Goal: Task Accomplishment & Management: Use online tool/utility

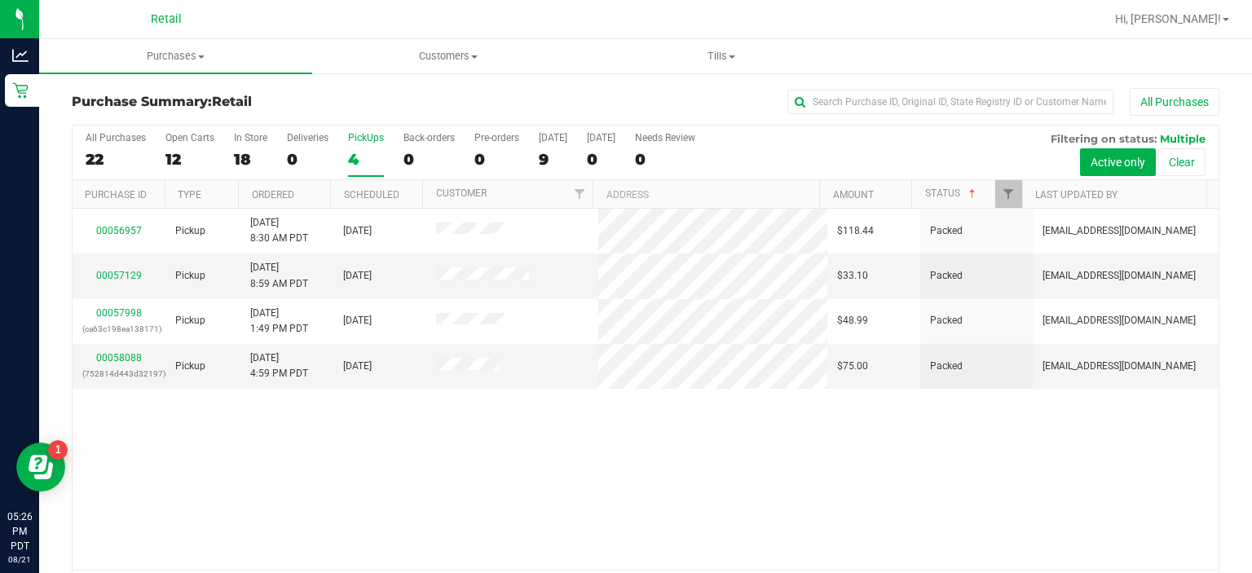
click at [354, 159] on div "4" at bounding box center [366, 159] width 36 height 19
click at [0, 0] on input "PickUps 4" at bounding box center [0, 0] width 0 height 0
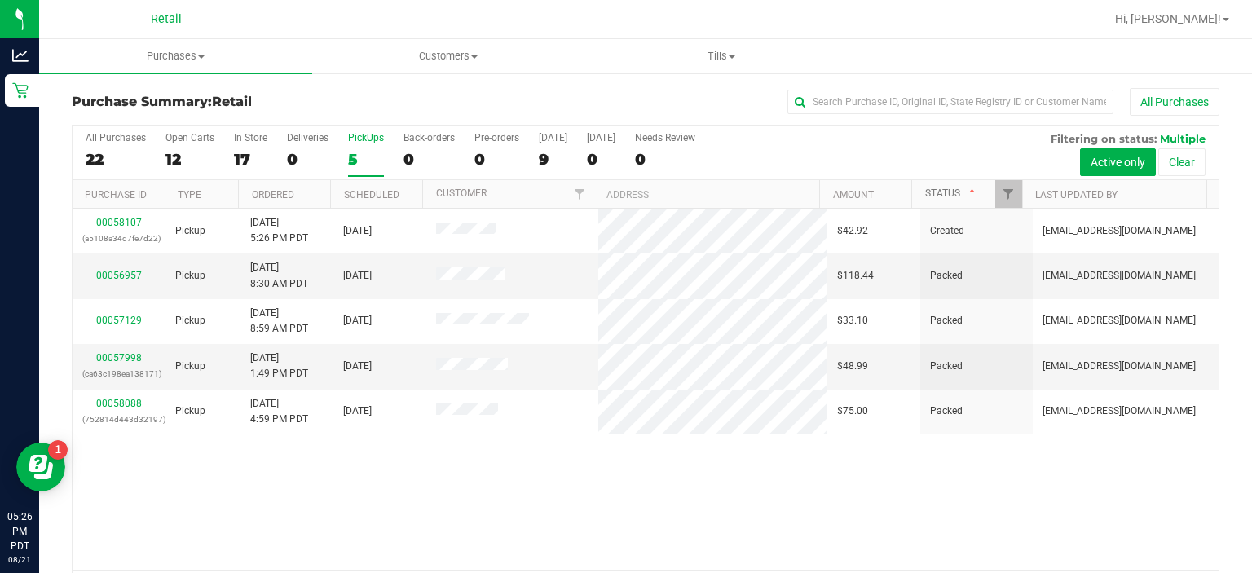
click at [925, 196] on link "Status" at bounding box center [952, 192] width 54 height 11
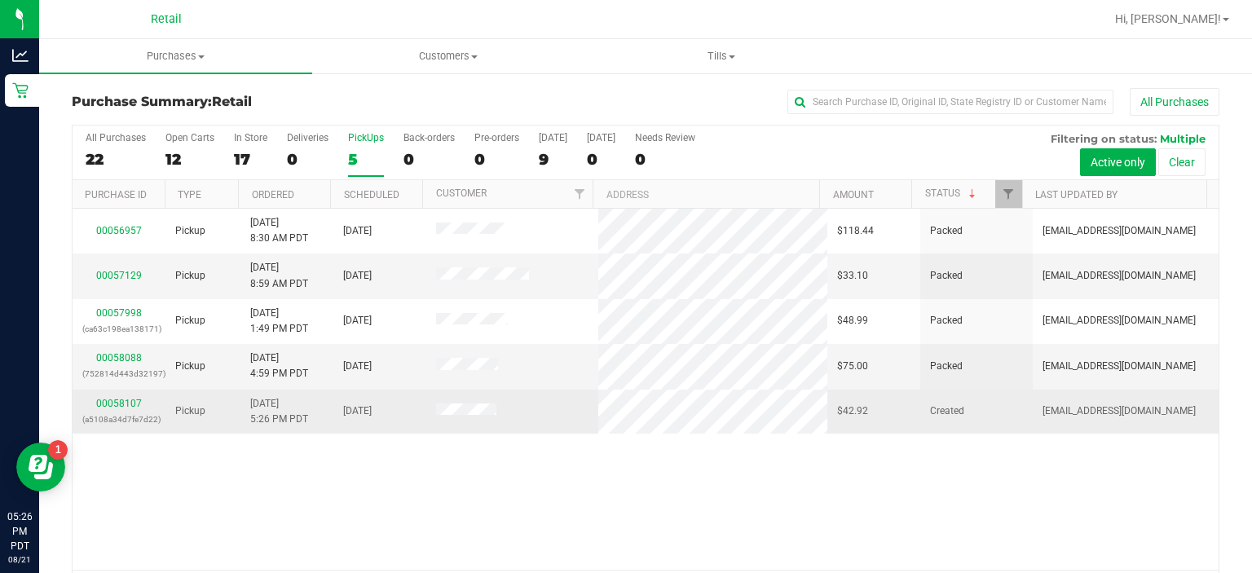
click at [467, 427] on td at bounding box center [512, 411] width 172 height 44
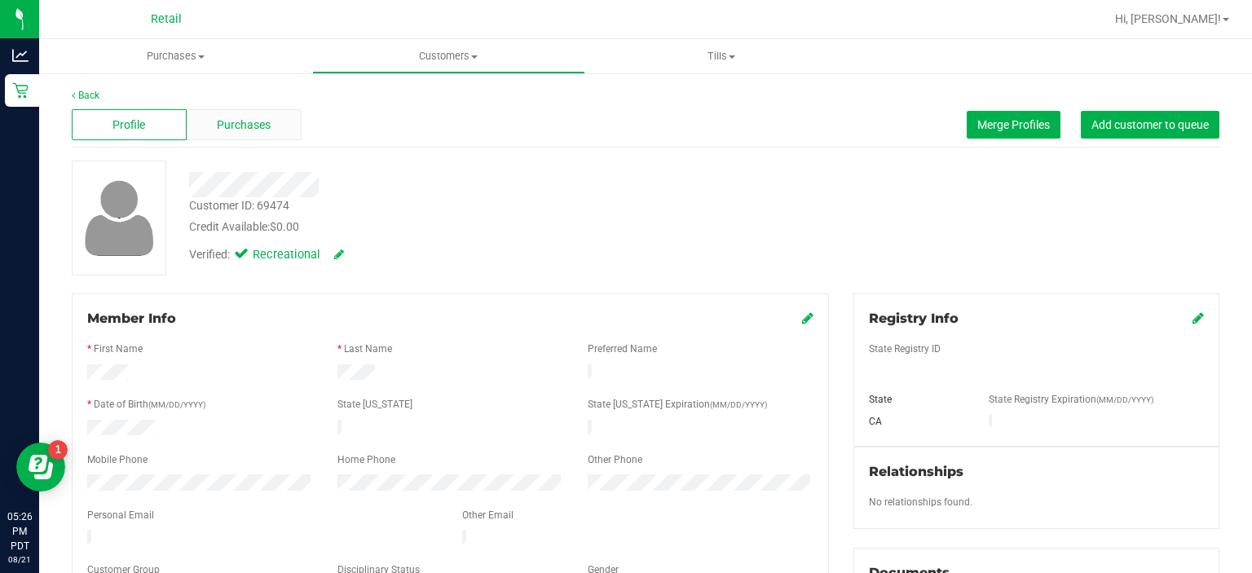
click at [254, 134] on div "Purchases" at bounding box center [244, 124] width 115 height 31
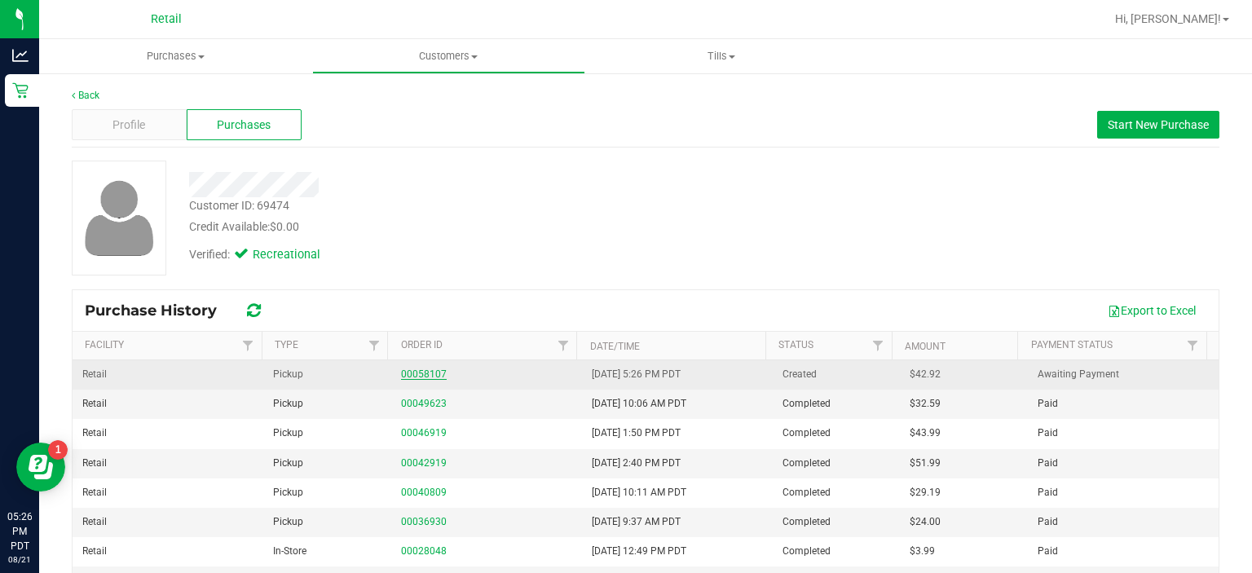
click at [419, 369] on link "00058107" at bounding box center [424, 373] width 46 height 11
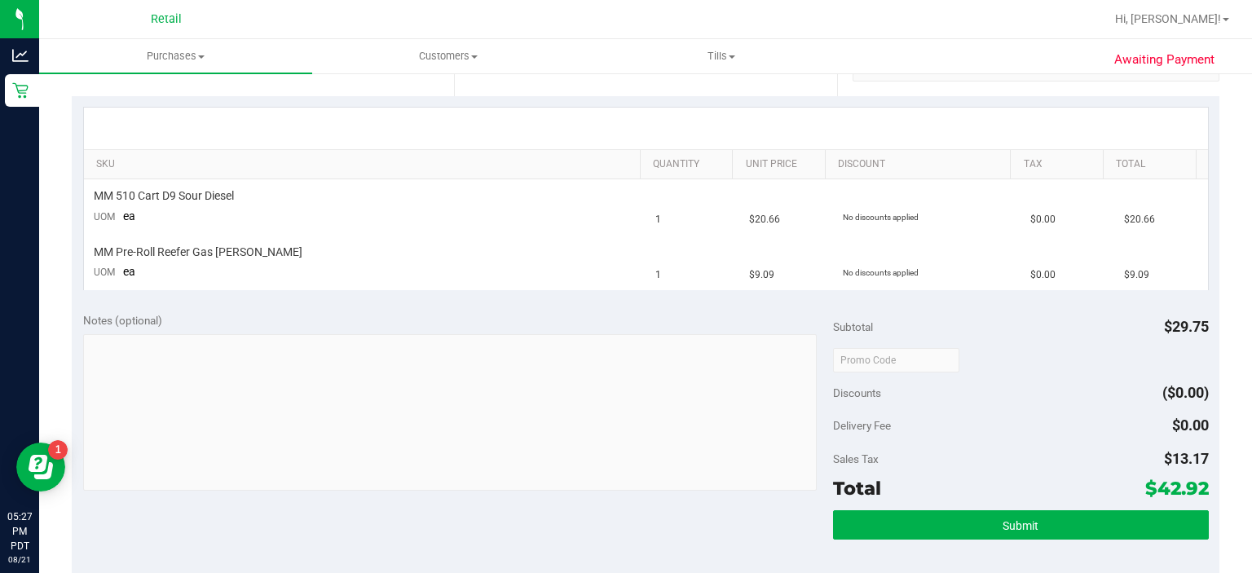
scroll to position [362, 0]
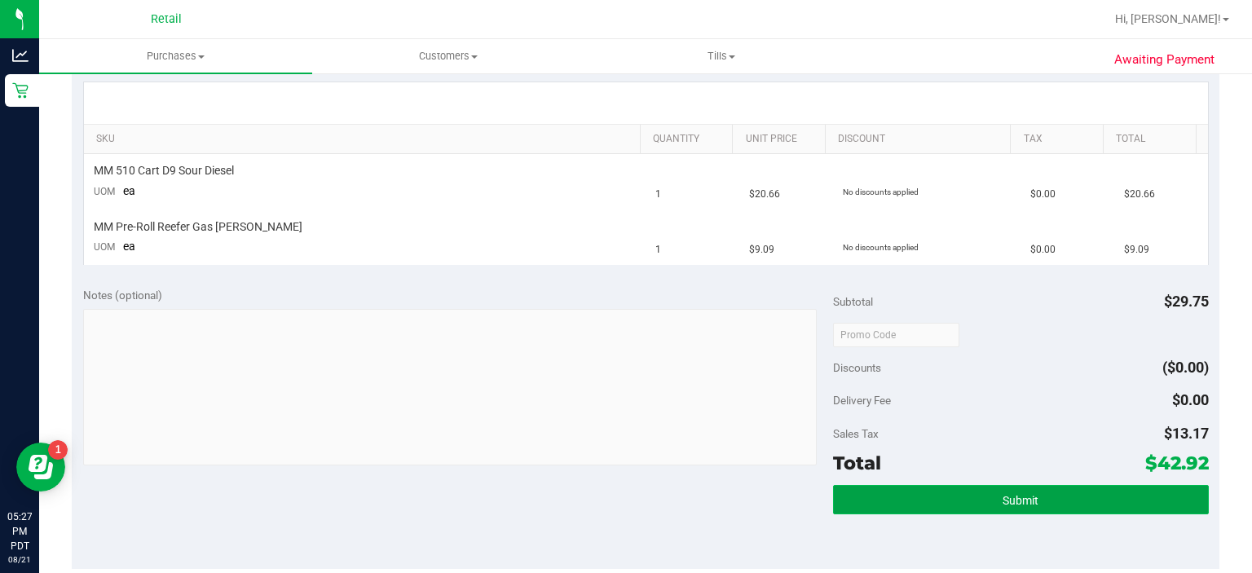
click at [1118, 505] on button "Submit" at bounding box center [1020, 499] width 375 height 29
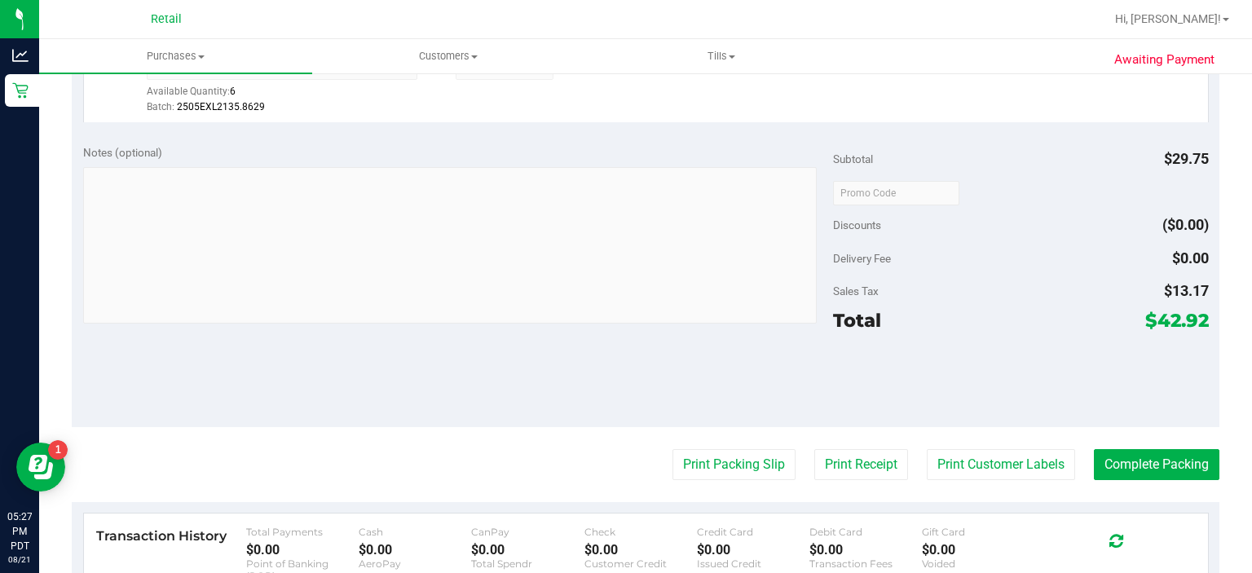
scroll to position [582, 0]
click at [1168, 450] on button "Complete Packing" at bounding box center [1156, 463] width 125 height 31
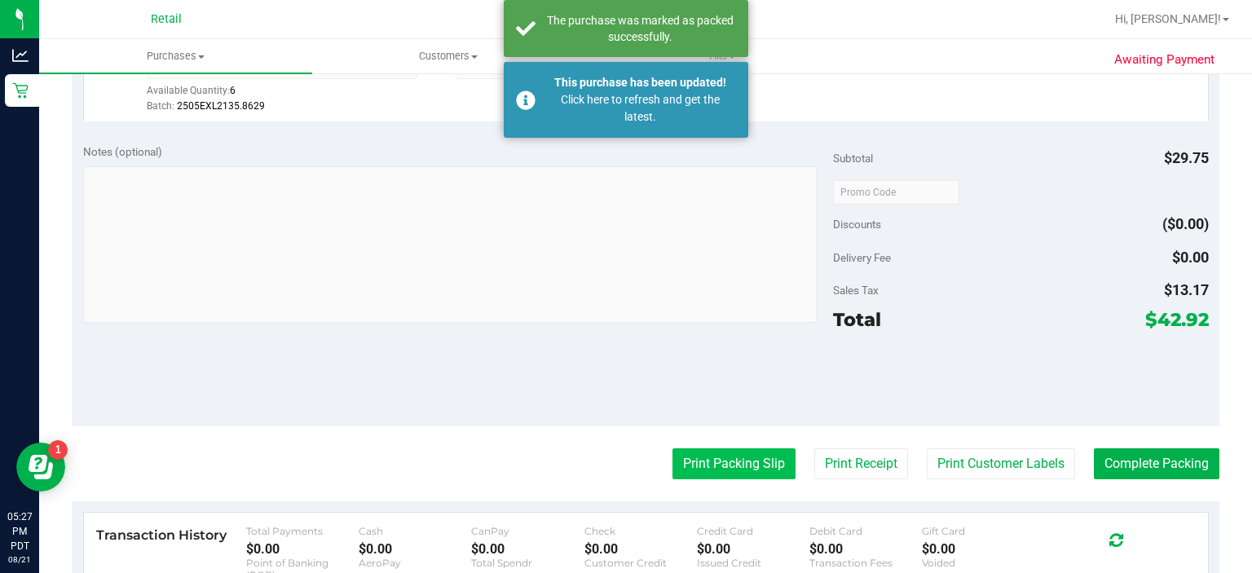
click at [706, 473] on button "Print Packing Slip" at bounding box center [733, 463] width 123 height 31
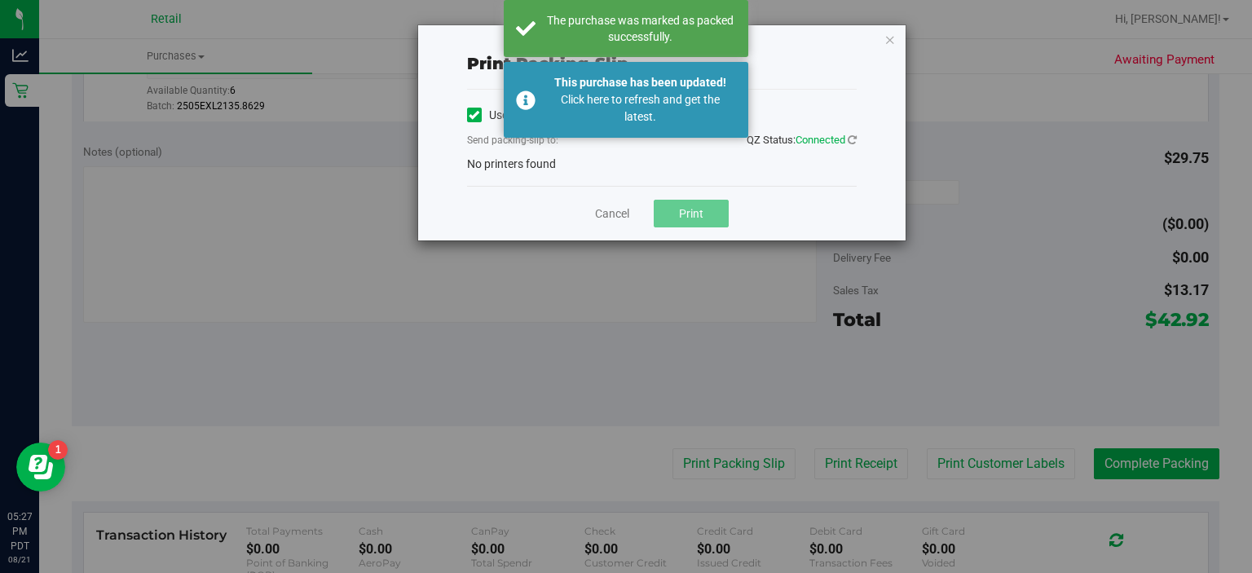
click at [476, 115] on icon at bounding box center [474, 115] width 11 height 0
click at [0, 0] on input "Use network devices" at bounding box center [0, 0] width 0 height 0
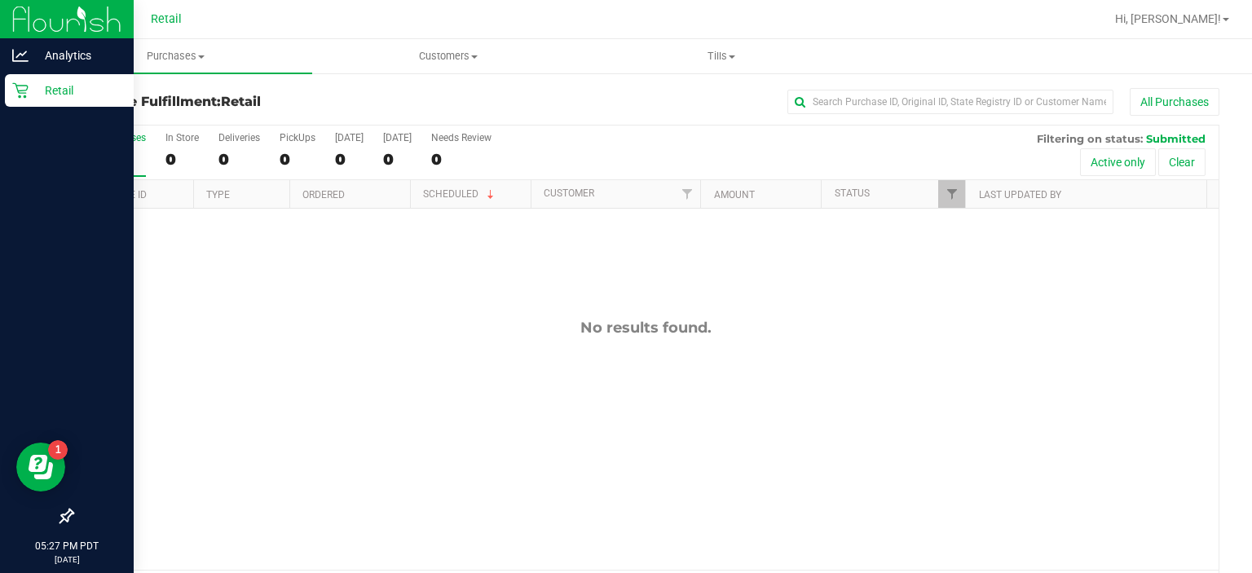
click at [29, 95] on p "Retail" at bounding box center [78, 91] width 98 height 20
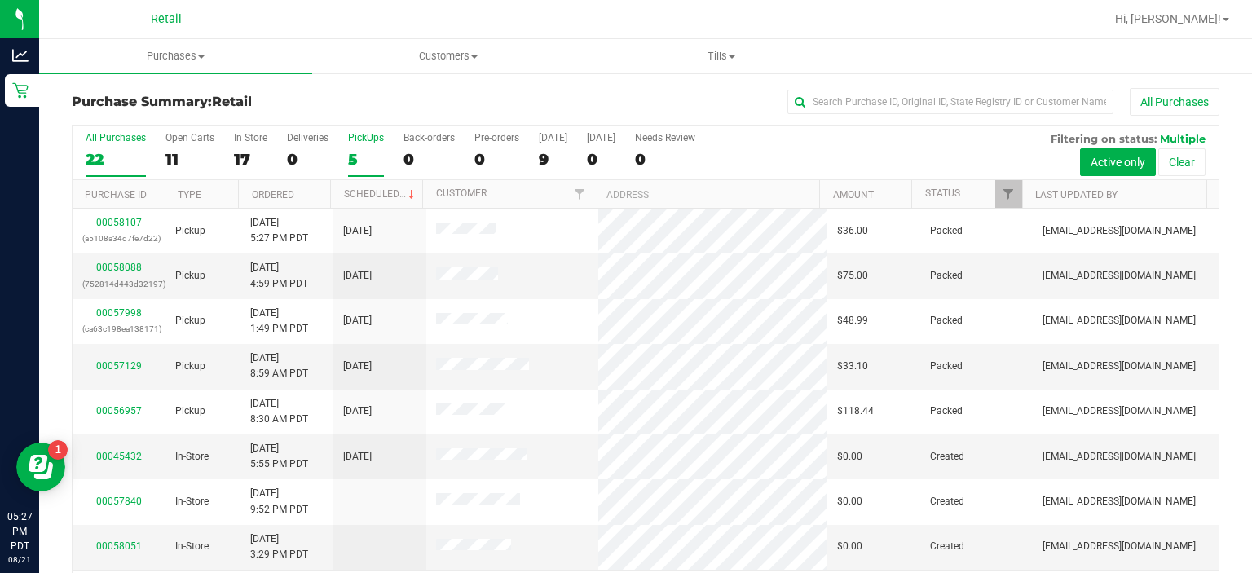
click at [363, 147] on label "PickUps 5" at bounding box center [366, 154] width 36 height 45
click at [0, 0] on input "PickUps 5" at bounding box center [0, 0] width 0 height 0
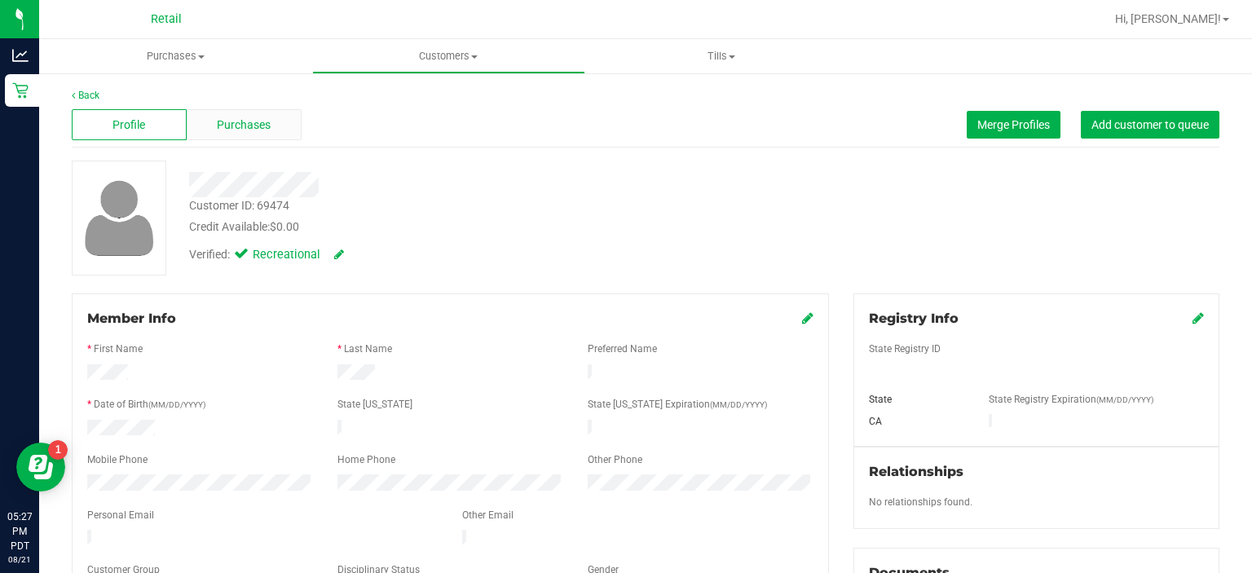
click at [248, 126] on span "Purchases" at bounding box center [244, 125] width 54 height 17
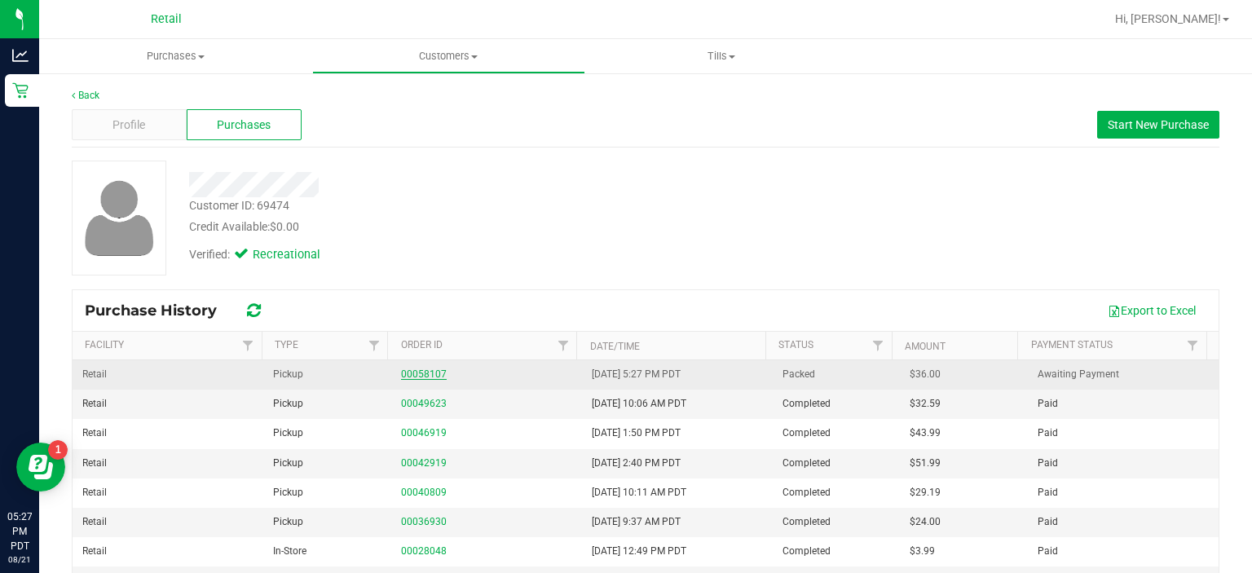
click at [424, 371] on link "00058107" at bounding box center [424, 373] width 46 height 11
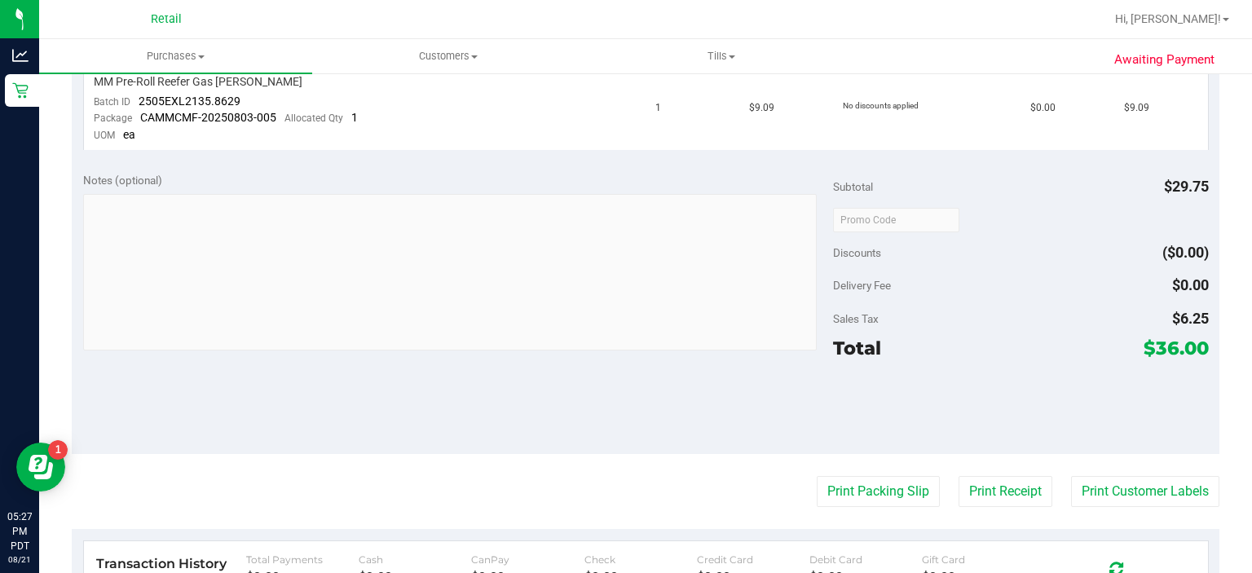
scroll to position [583, 0]
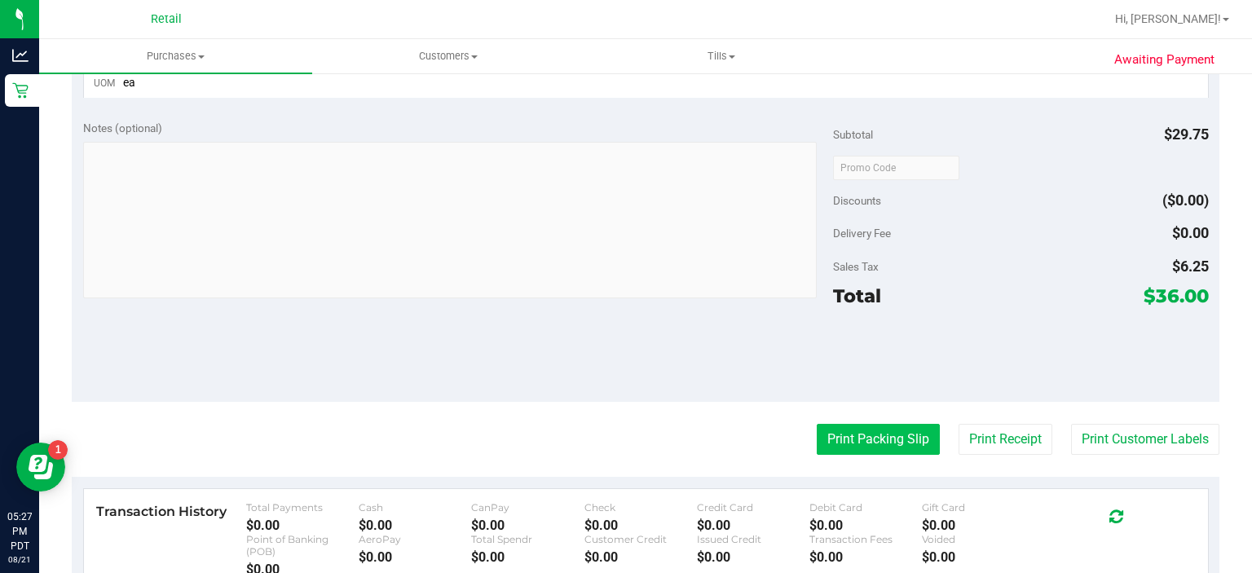
click at [851, 424] on button "Print Packing Slip" at bounding box center [877, 439] width 123 height 31
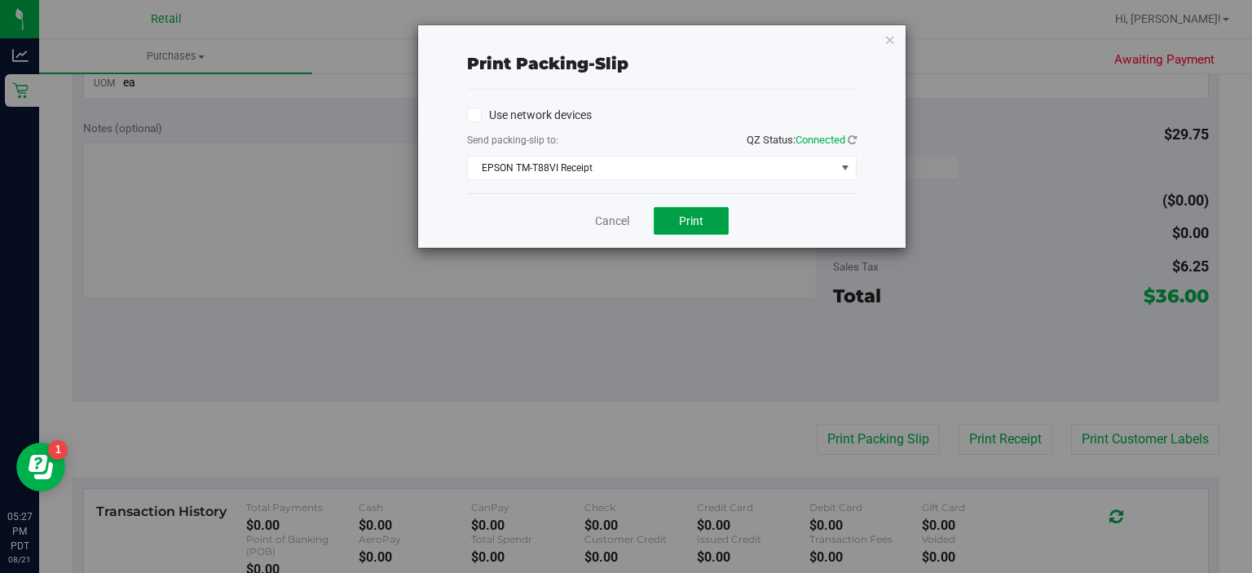
click at [698, 210] on button "Print" at bounding box center [691, 221] width 75 height 28
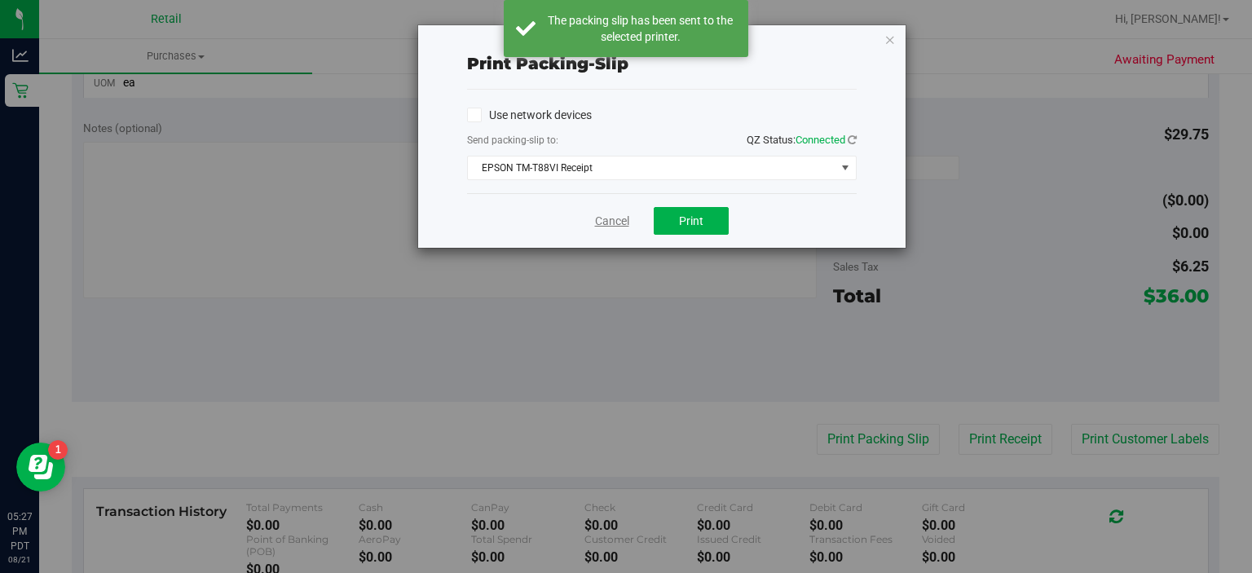
click at [603, 218] on link "Cancel" at bounding box center [612, 221] width 34 height 17
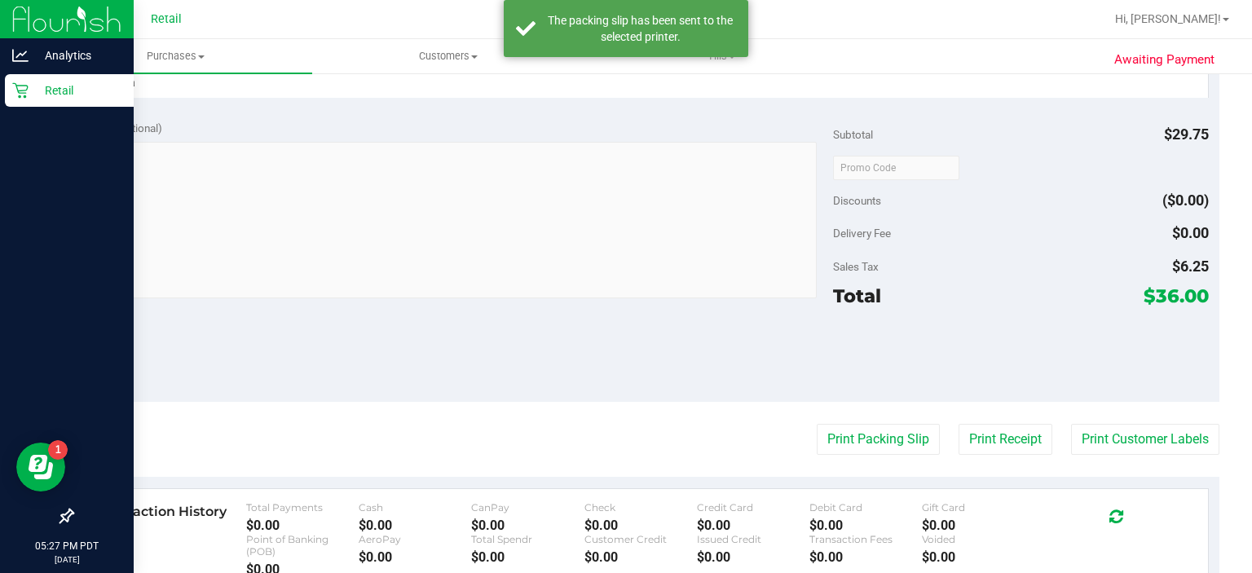
click at [25, 91] on icon at bounding box center [20, 90] width 16 height 16
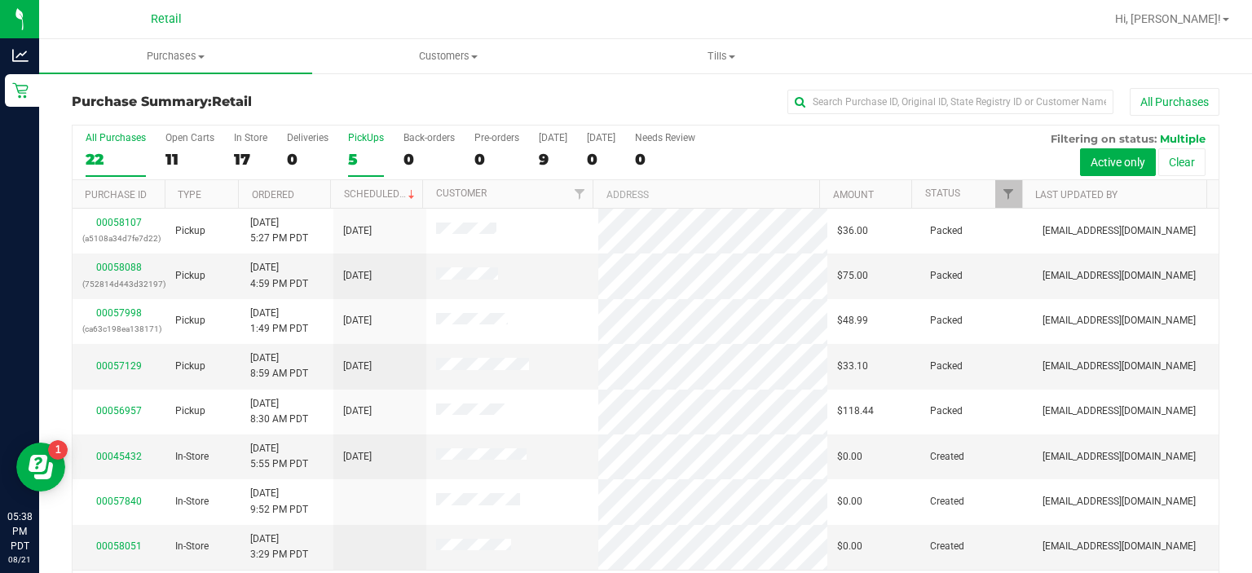
click at [352, 163] on div "5" at bounding box center [366, 159] width 36 height 19
click at [0, 0] on input "PickUps 5" at bounding box center [0, 0] width 0 height 0
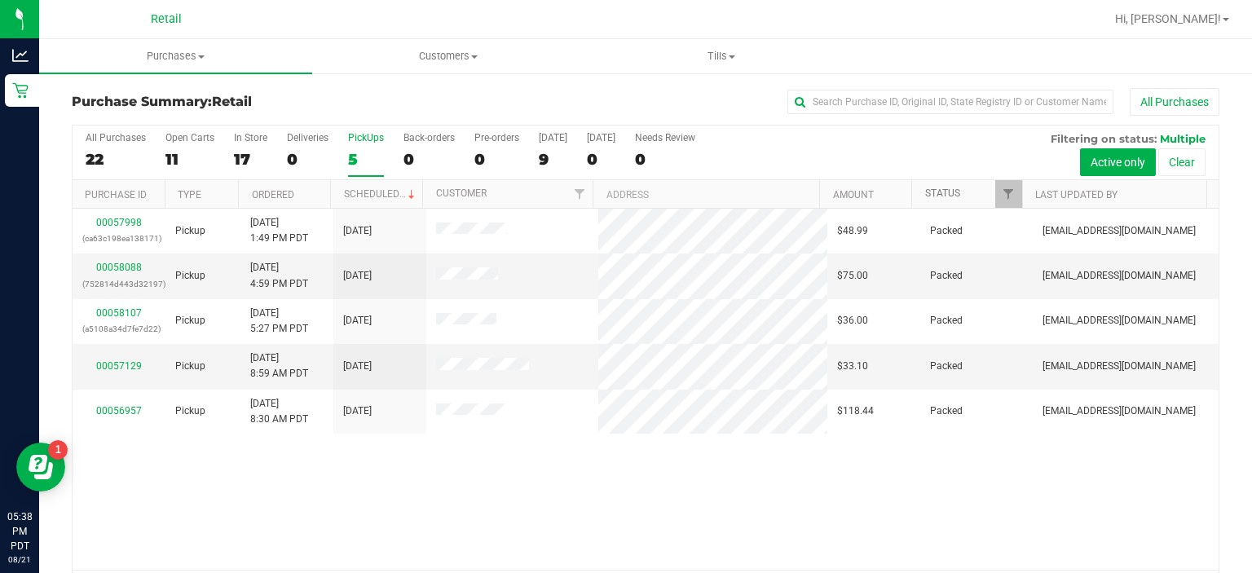
click at [934, 192] on link "Status" at bounding box center [942, 192] width 35 height 11
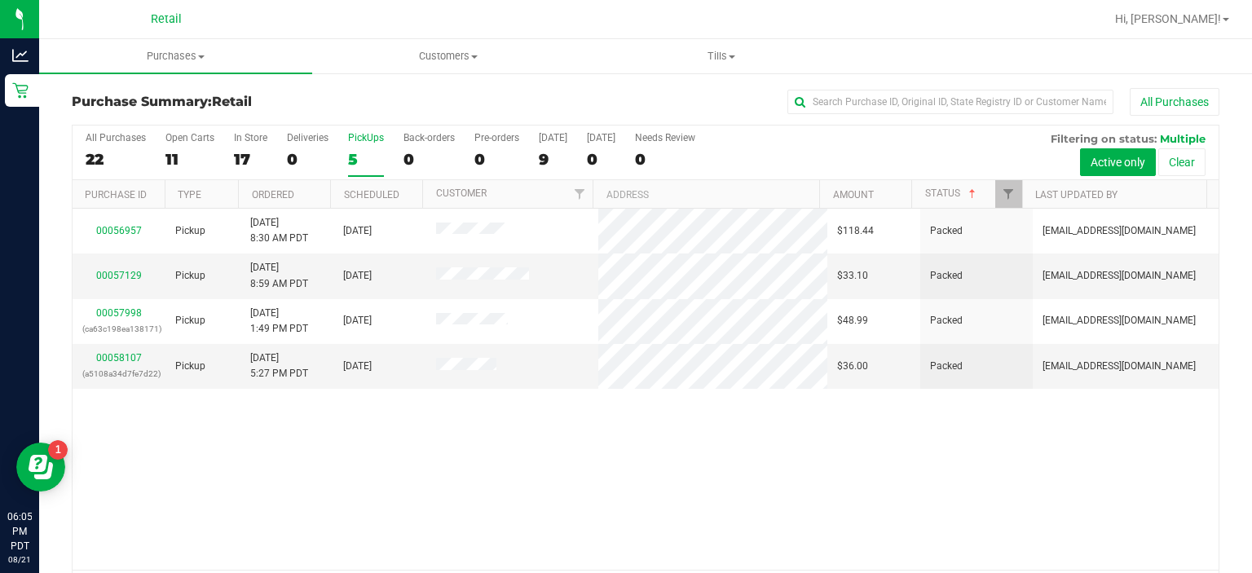
click at [352, 156] on div "5" at bounding box center [366, 159] width 36 height 19
click at [0, 0] on input "PickUps 5" at bounding box center [0, 0] width 0 height 0
click at [929, 193] on link "Status" at bounding box center [952, 192] width 54 height 11
click at [942, 191] on link "Status" at bounding box center [952, 192] width 54 height 11
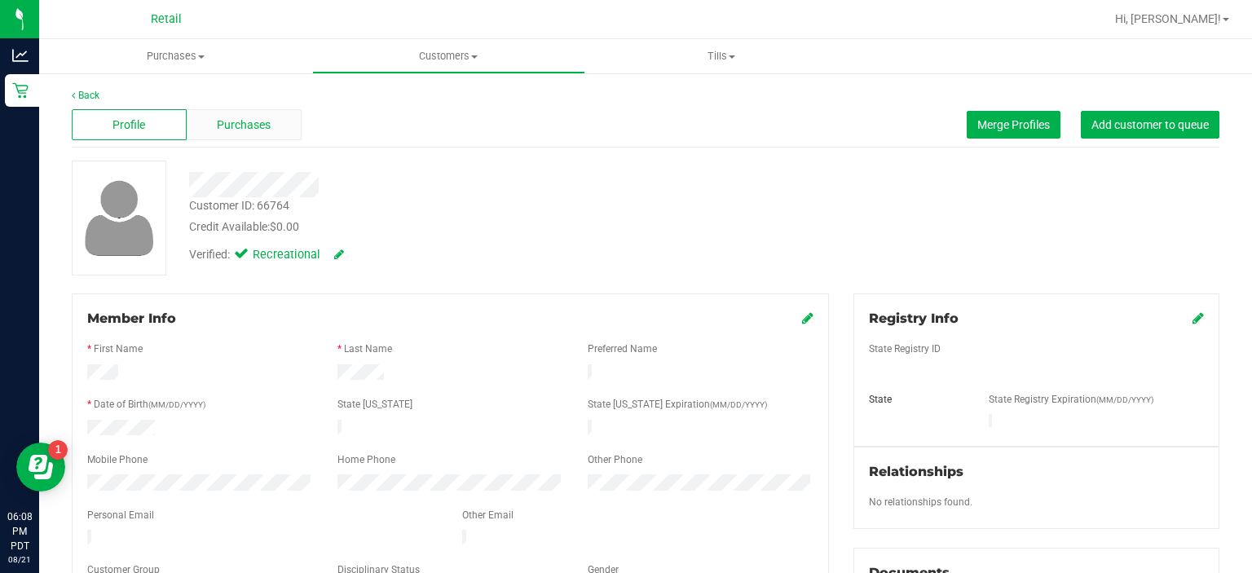
click at [243, 118] on span "Purchases" at bounding box center [244, 125] width 54 height 17
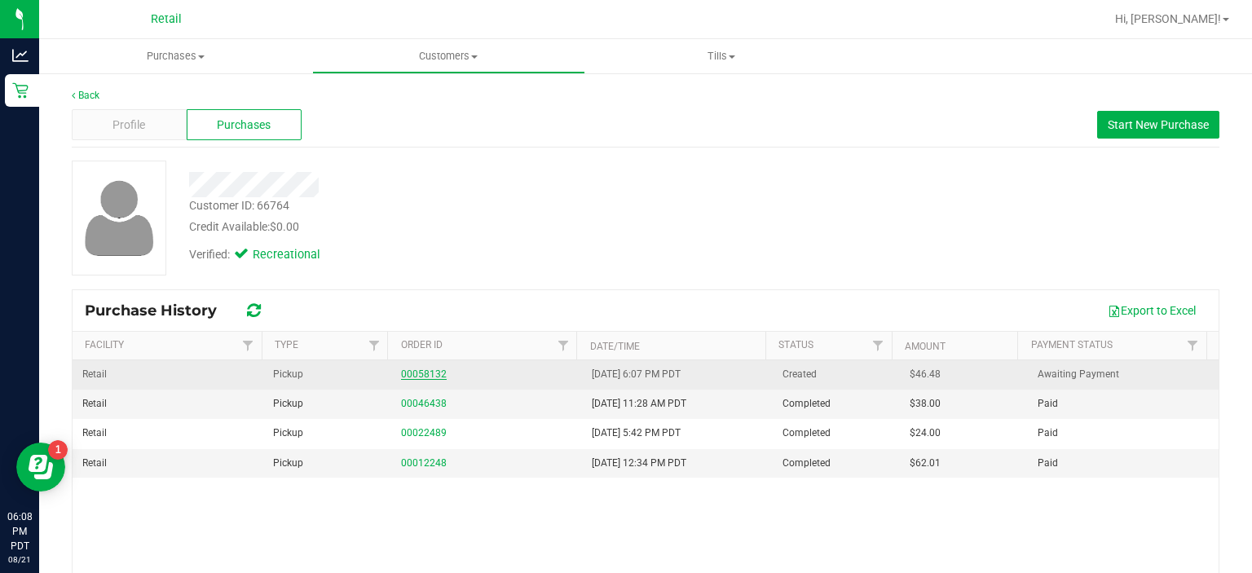
click at [411, 378] on link "00058132" at bounding box center [424, 373] width 46 height 11
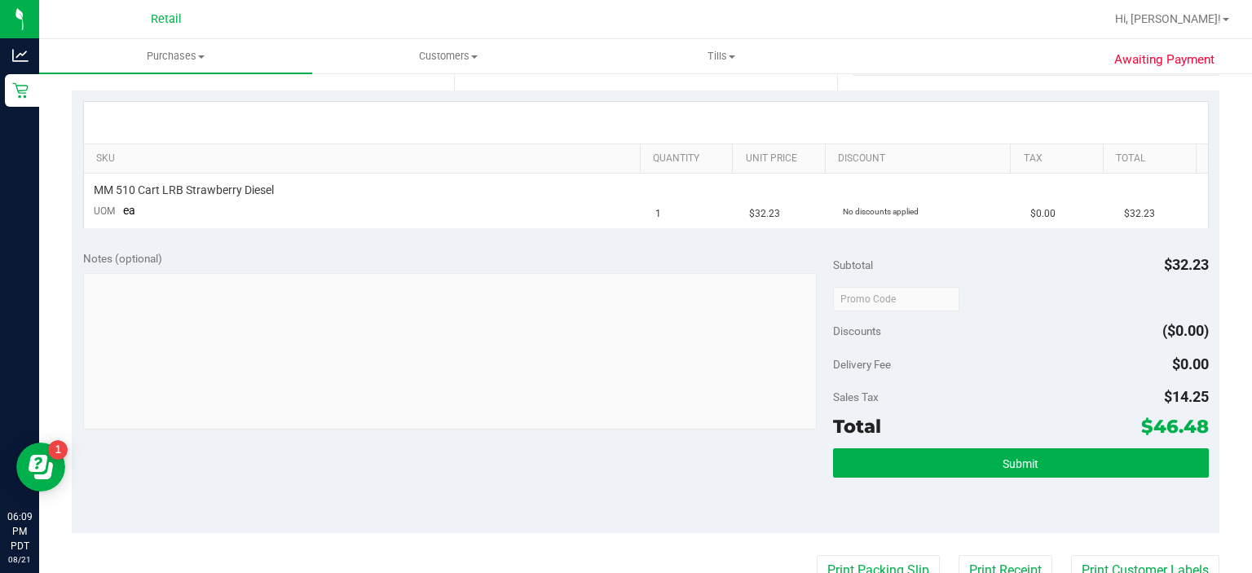
scroll to position [381, 0]
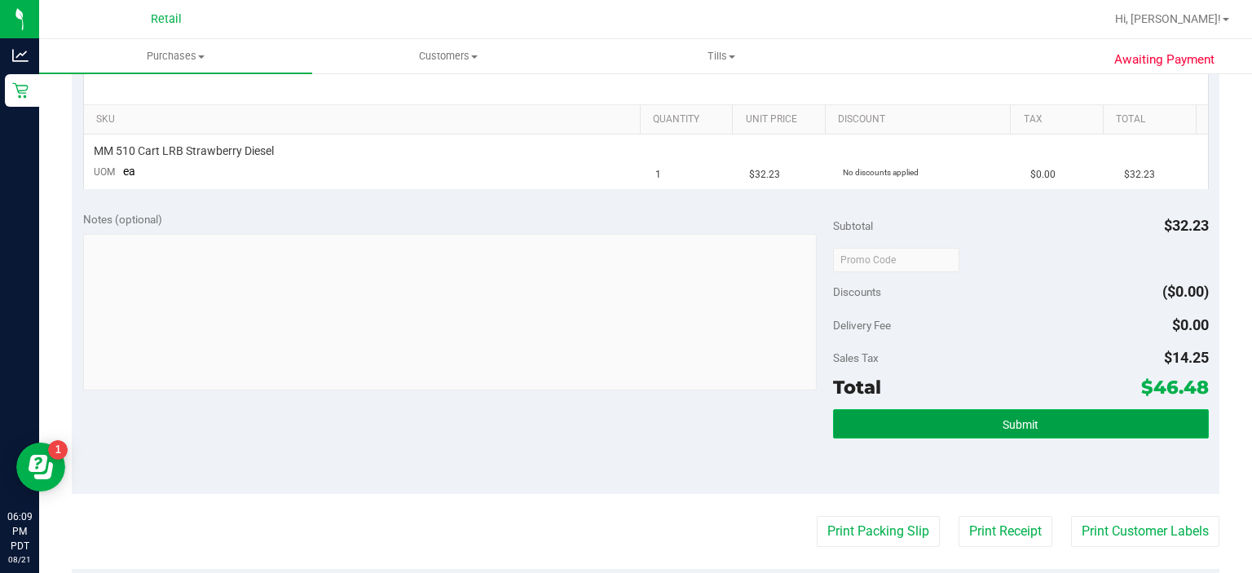
click at [919, 414] on button "Submit" at bounding box center [1020, 423] width 375 height 29
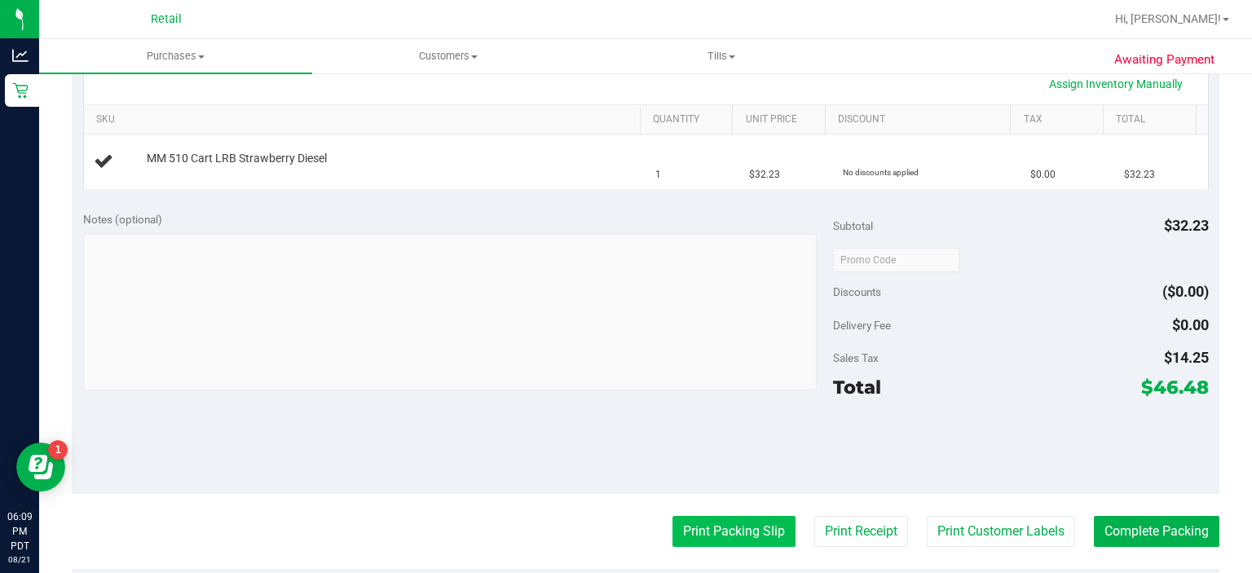
click at [675, 530] on button "Print Packing Slip" at bounding box center [733, 531] width 123 height 31
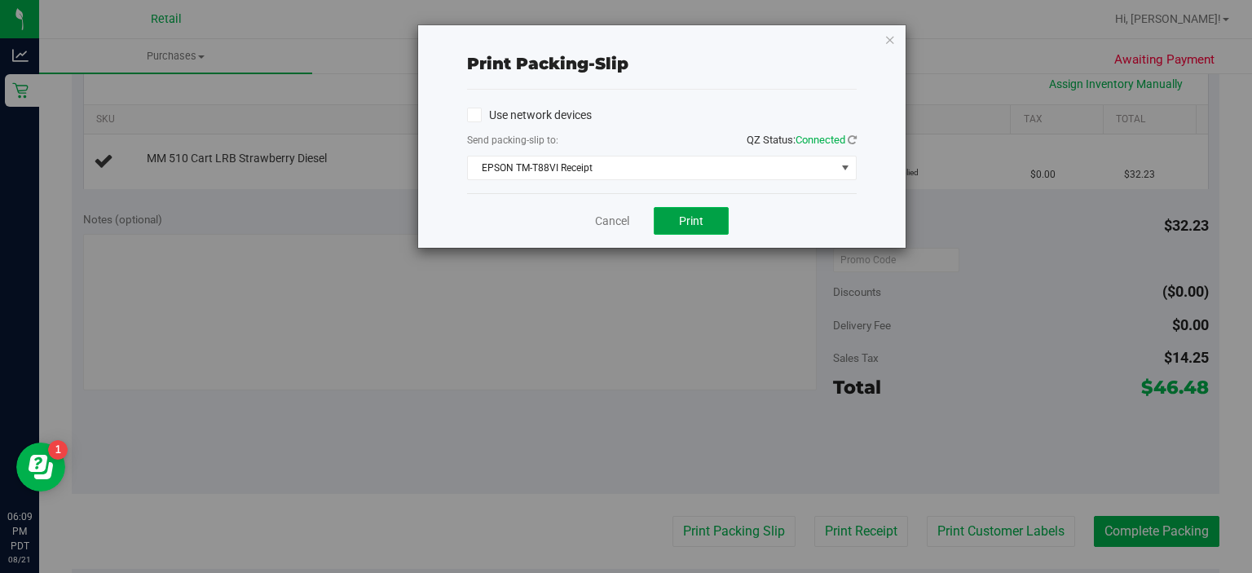
click at [673, 222] on button "Print" at bounding box center [691, 221] width 75 height 28
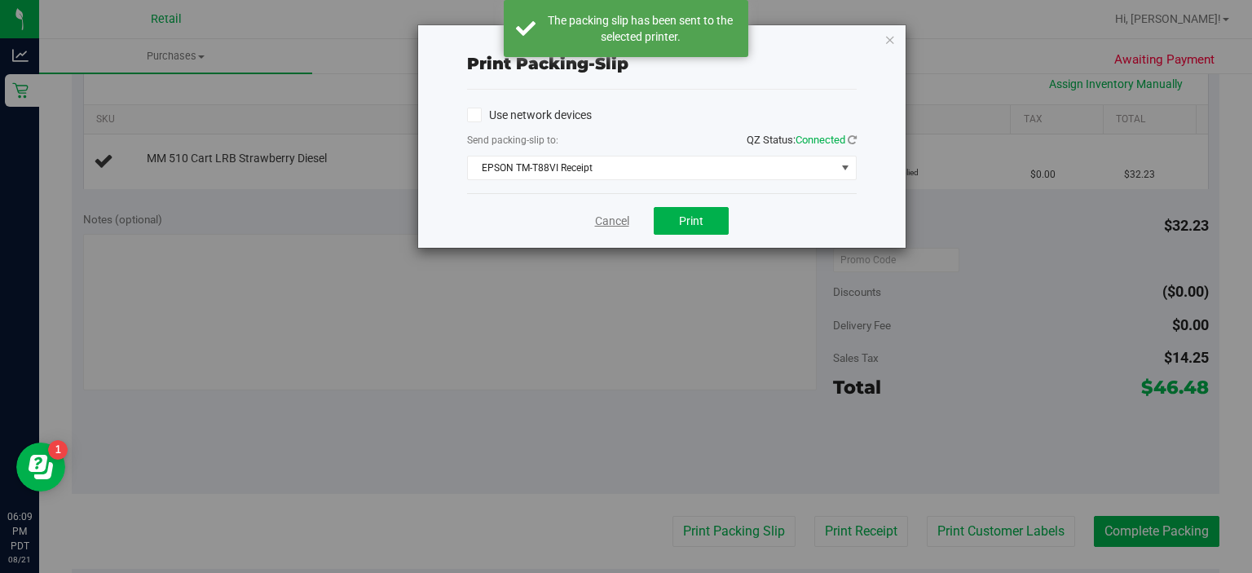
click at [616, 225] on link "Cancel" at bounding box center [612, 221] width 34 height 17
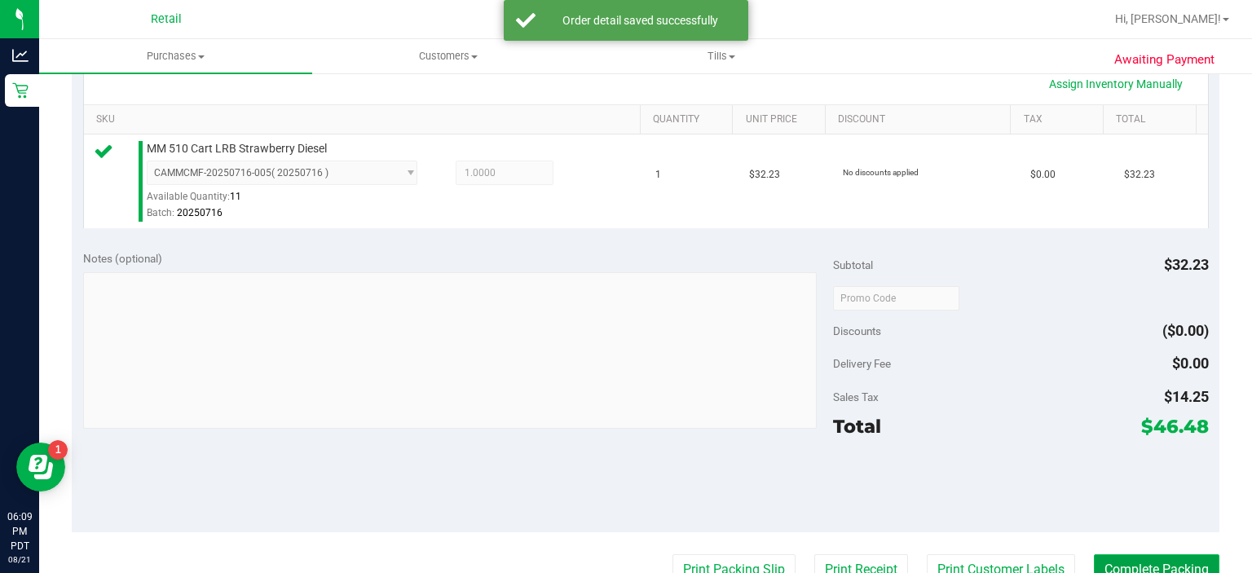
click at [1141, 557] on button "Complete Packing" at bounding box center [1156, 569] width 125 height 31
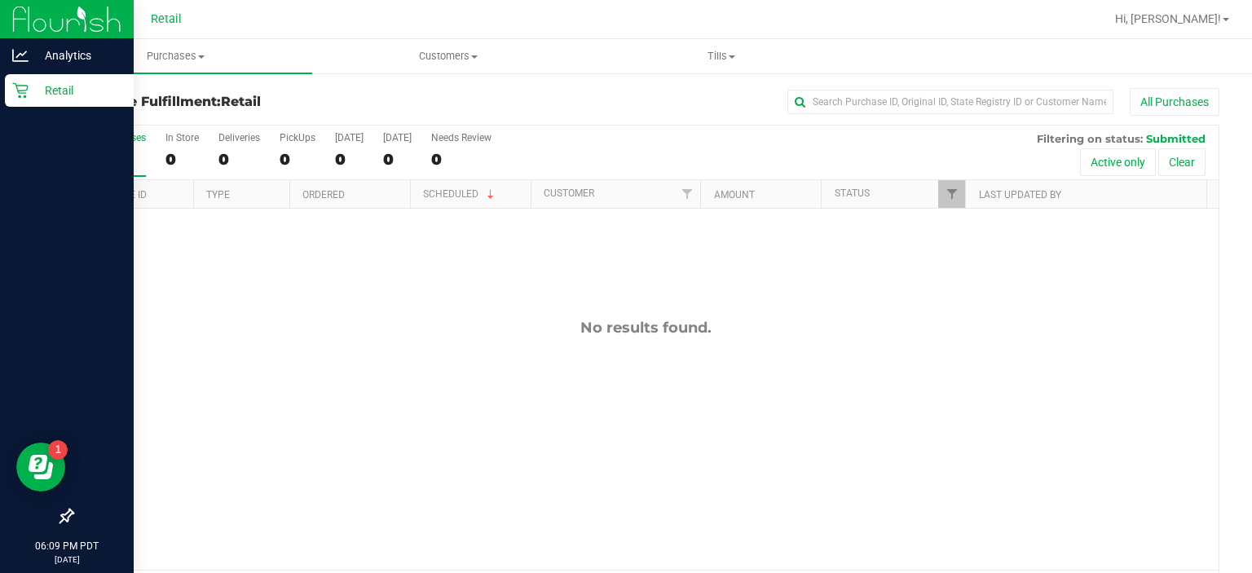
click at [7, 93] on div "Retail" at bounding box center [69, 90] width 129 height 33
